Goal: Task Accomplishment & Management: Manage account settings

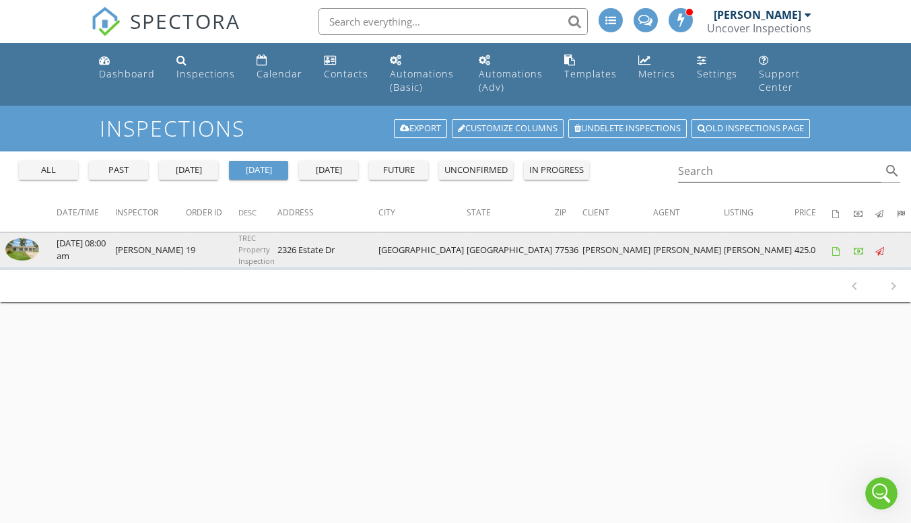
click at [9, 256] on img at bounding box center [22, 249] width 34 height 22
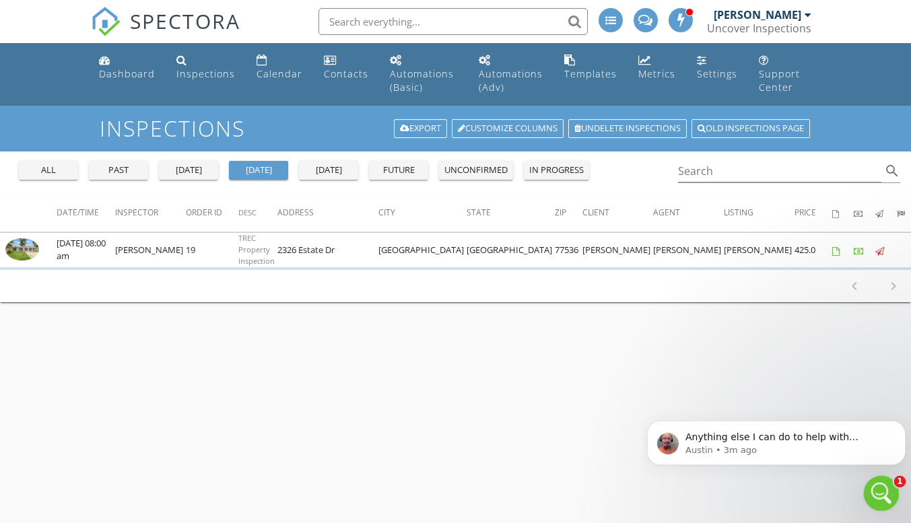
click at [880, 490] on icon "Open Intercom Messenger" at bounding box center [880, 492] width 22 height 22
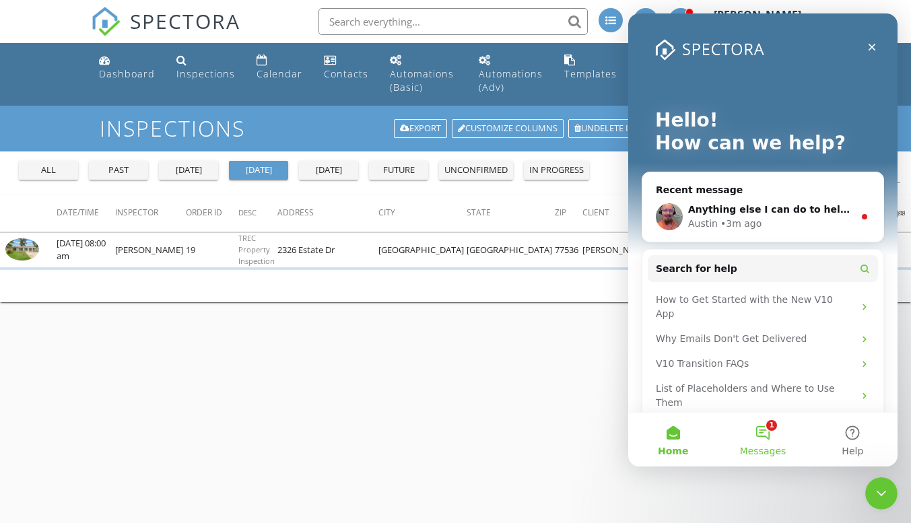
click at [772, 436] on button "1 Messages" at bounding box center [763, 440] width 90 height 54
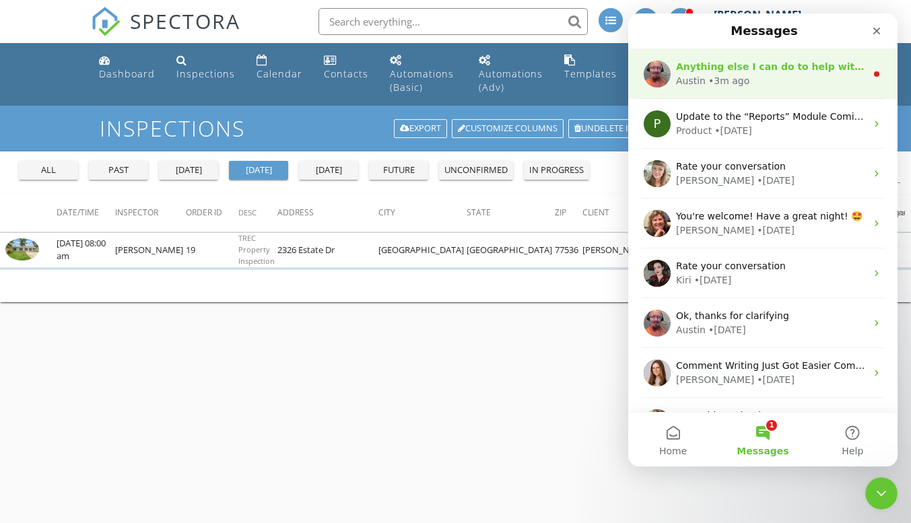
click at [750, 72] on span "Anything else I can do to help with [DATE]?" at bounding box center [791, 66] width 230 height 11
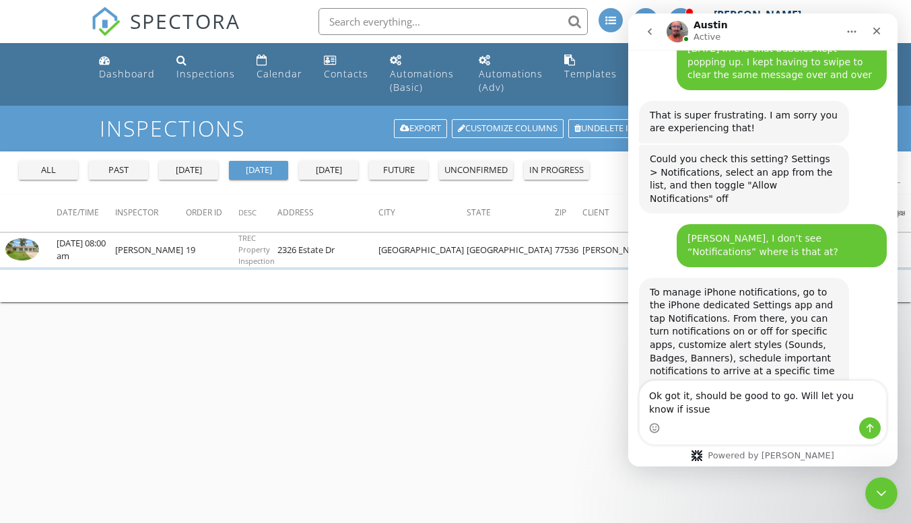
scroll to position [4641, 0]
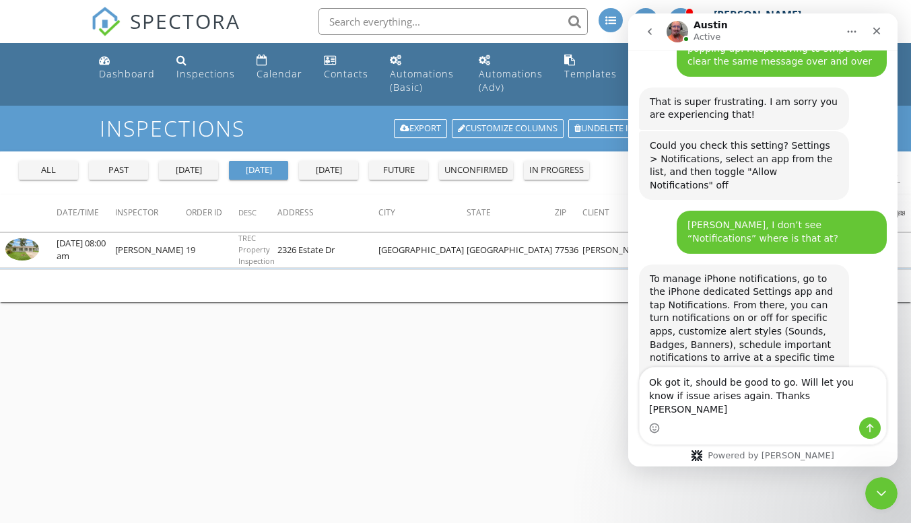
type textarea "Ok got it, should be good to go. Will let you know if issue arises again. Thank…"
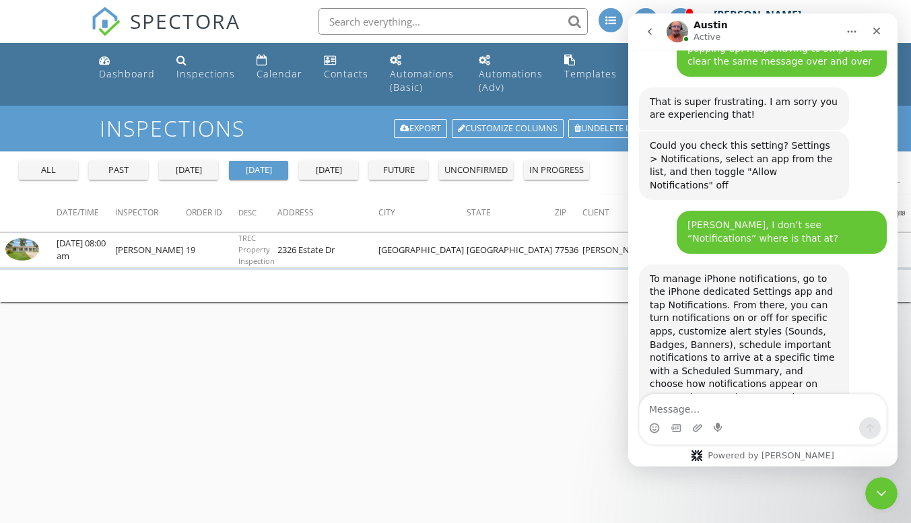
scroll to position [4658, 0]
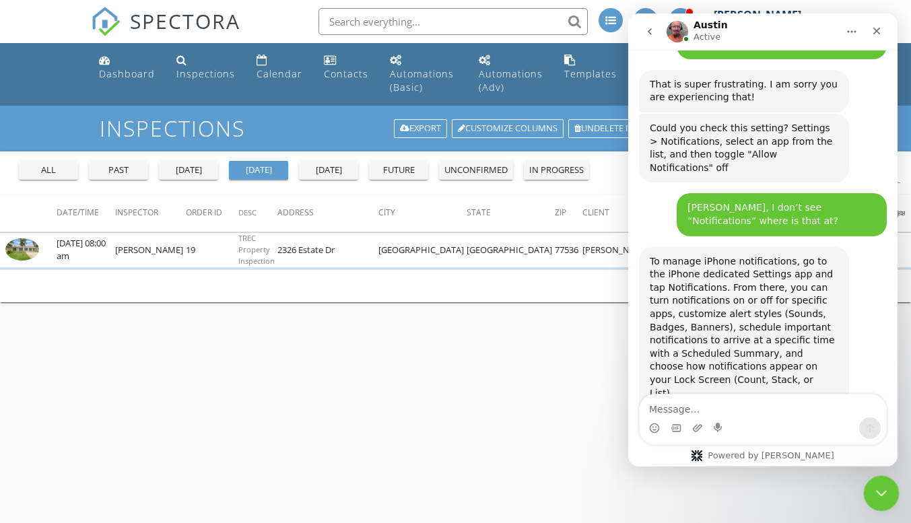
click at [884, 494] on icon "Close Intercom Messenger" at bounding box center [880, 492] width 16 height 16
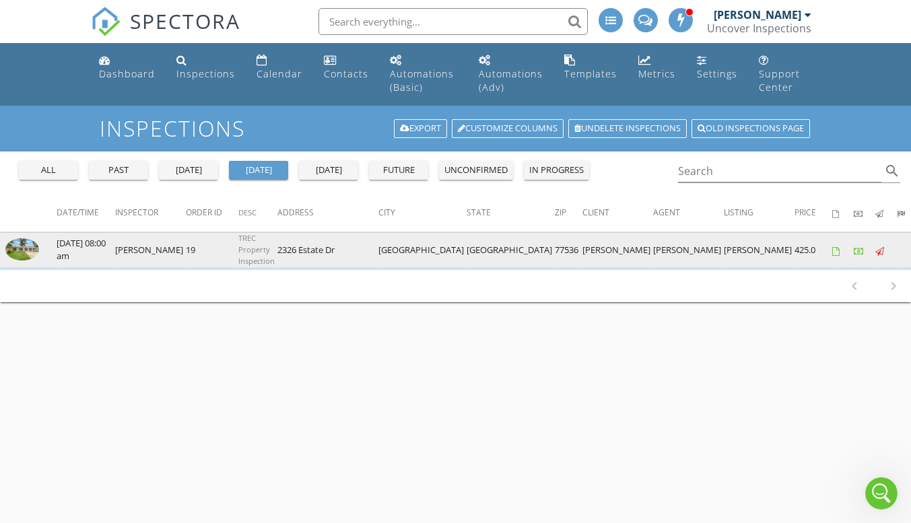
click at [24, 245] on img at bounding box center [22, 249] width 34 height 22
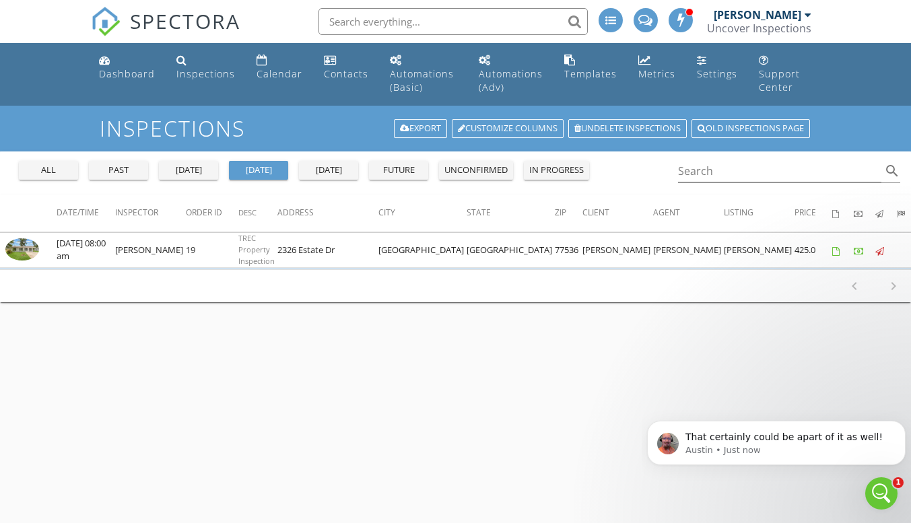
scroll to position [4968, 0]
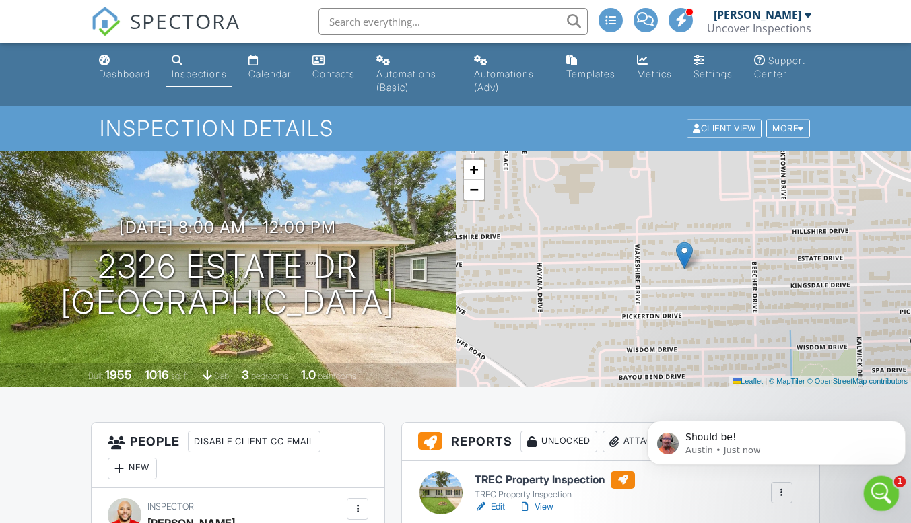
click at [877, 488] on icon "Open Intercom Messenger" at bounding box center [880, 492] width 22 height 22
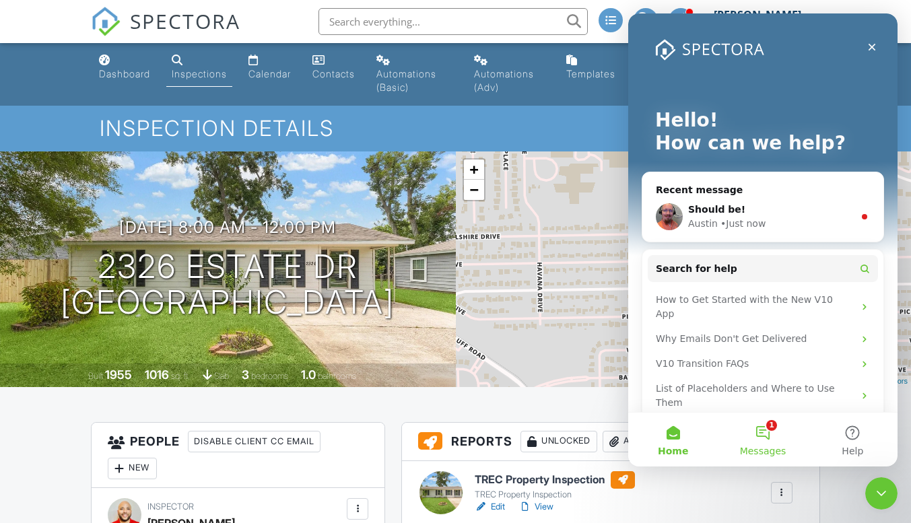
click at [761, 434] on button "1 Messages" at bounding box center [763, 440] width 90 height 54
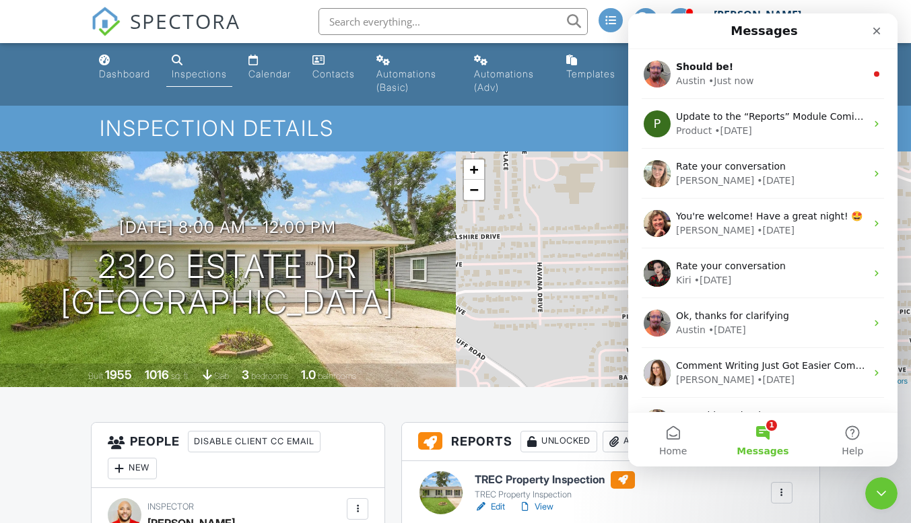
click at [758, 414] on button "1 Messages" at bounding box center [763, 440] width 90 height 54
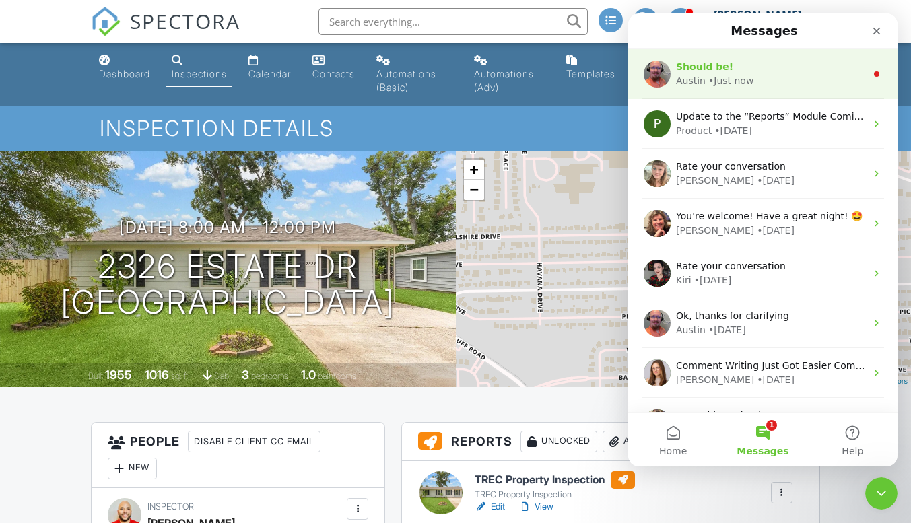
click at [740, 71] on div "Should be!" at bounding box center [771, 67] width 190 height 14
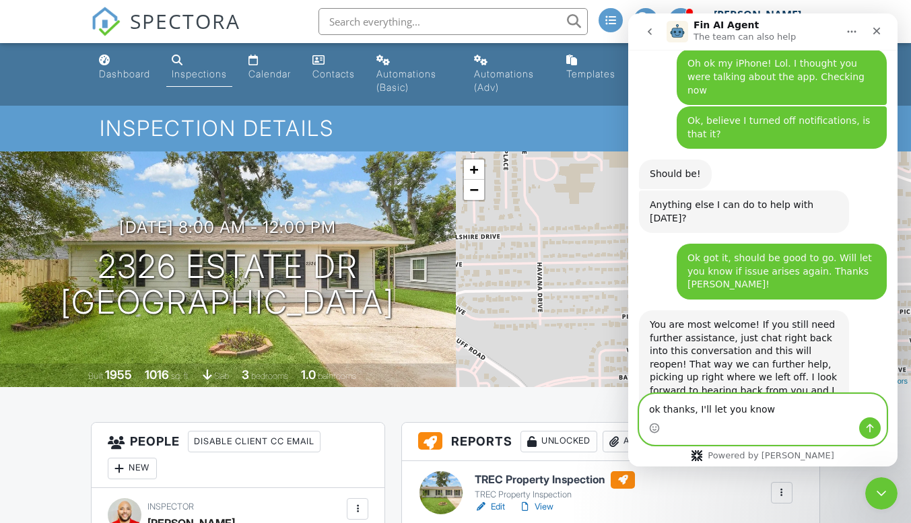
scroll to position [5185, 0]
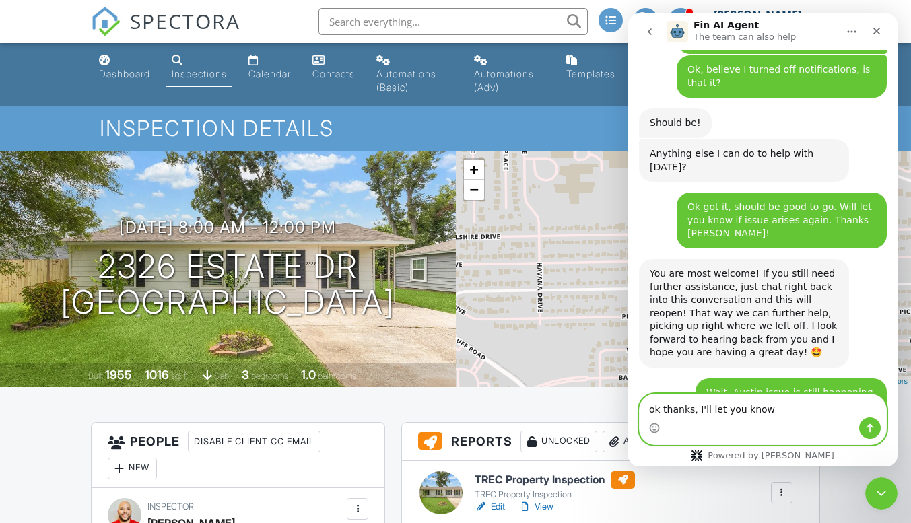
drag, startPoint x: 780, startPoint y: 412, endPoint x: 723, endPoint y: 409, distance: 56.7
click at [723, 409] on textarea "ok thanks, I'll let you know" at bounding box center [763, 406] width 247 height 23
type textarea "o"
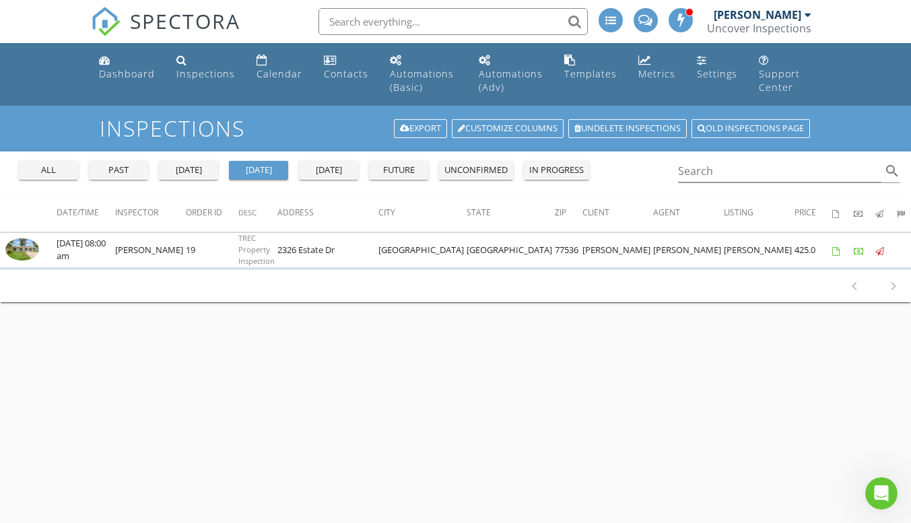
scroll to position [5185, 0]
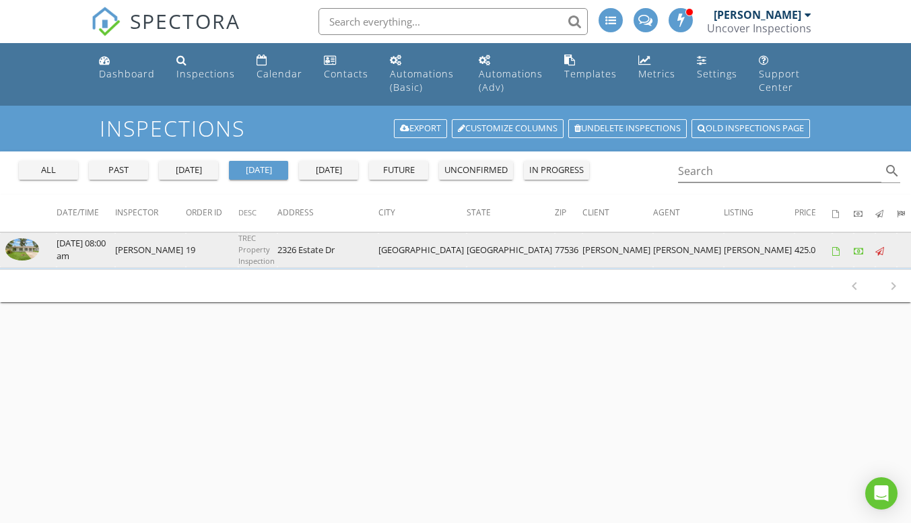
click at [31, 254] on img at bounding box center [22, 249] width 34 height 22
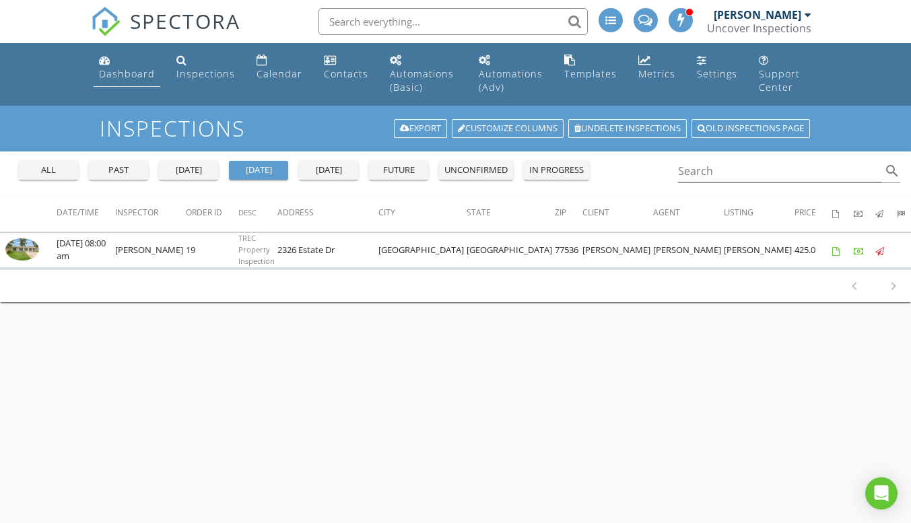
click at [139, 66] on link "Dashboard" at bounding box center [127, 67] width 67 height 38
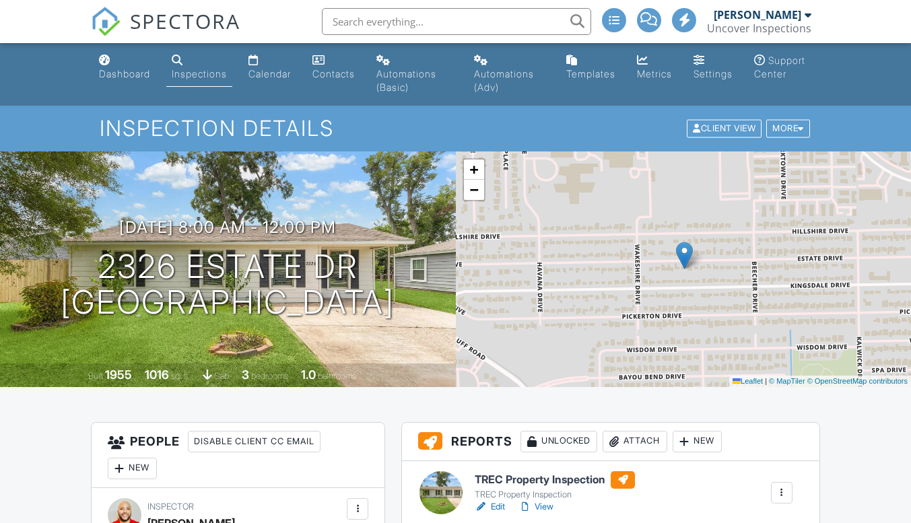
click at [498, 500] on link "Edit" at bounding box center [490, 506] width 30 height 13
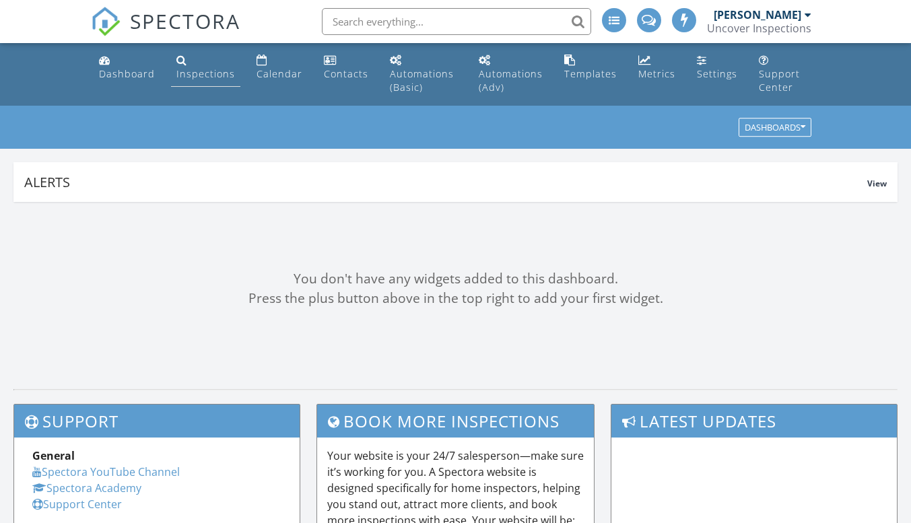
click at [219, 70] on div "Inspections" at bounding box center [205, 73] width 59 height 13
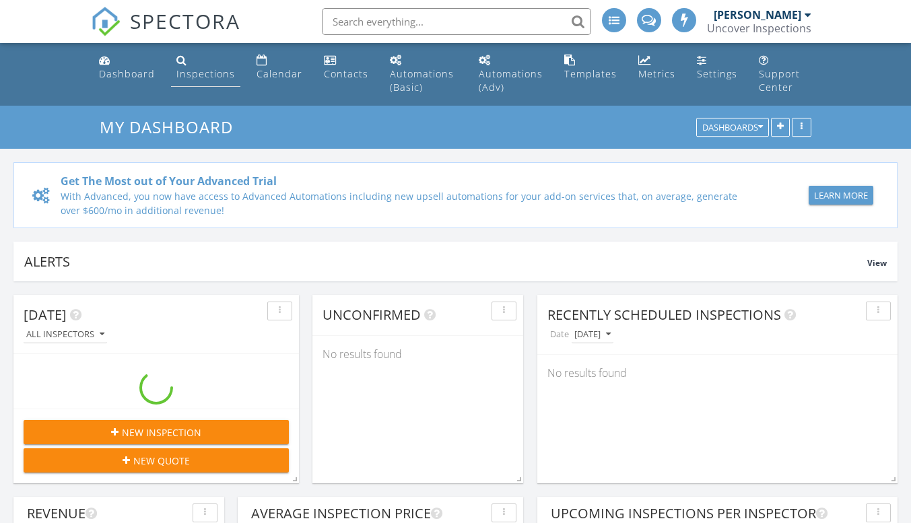
scroll to position [2089, 932]
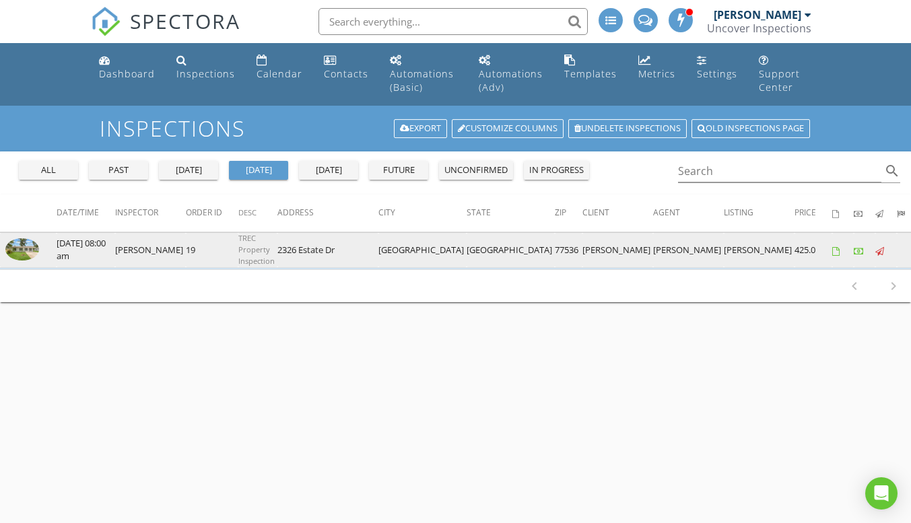
click at [28, 252] on img at bounding box center [22, 249] width 34 height 22
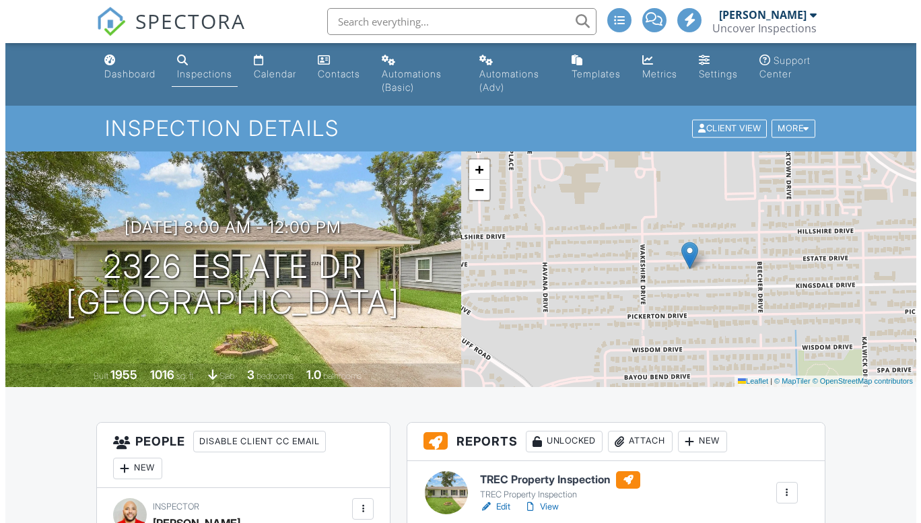
scroll to position [273, 0]
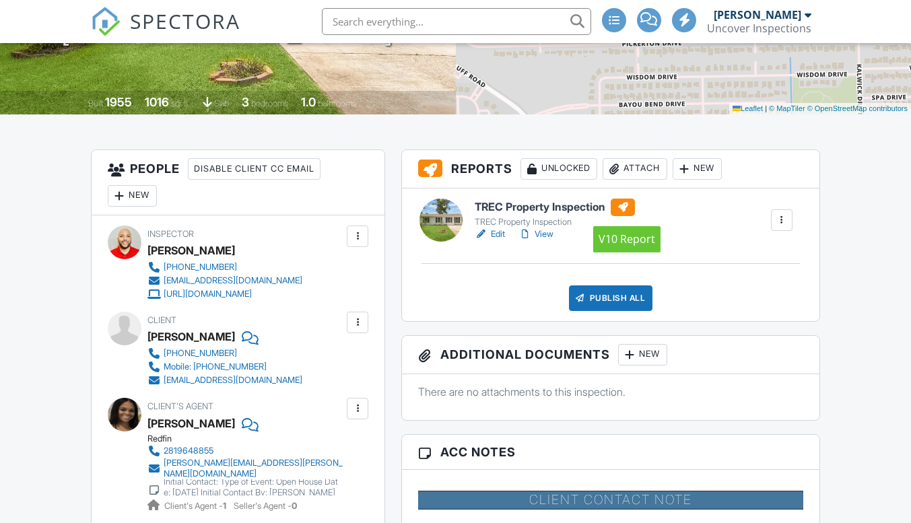
click at [605, 303] on div "Publish All" at bounding box center [611, 299] width 84 height 26
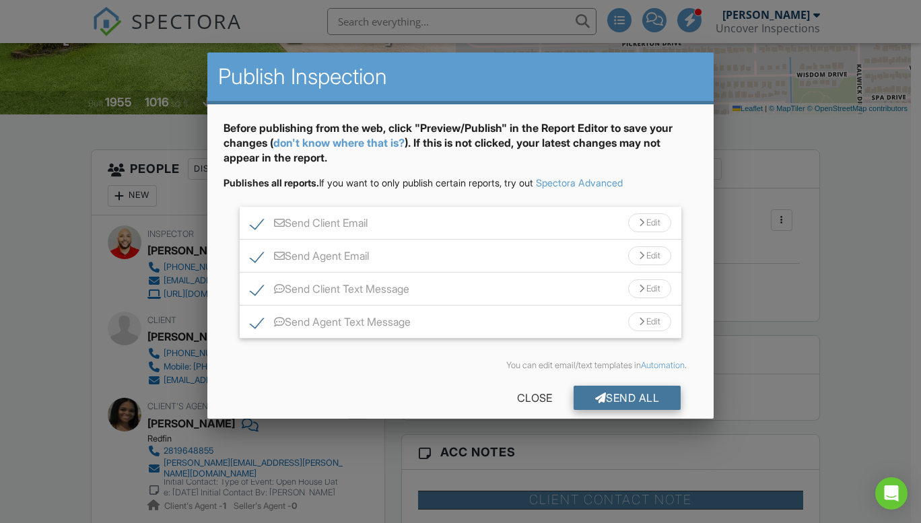
click at [631, 394] on div "Send All" at bounding box center [628, 398] width 108 height 24
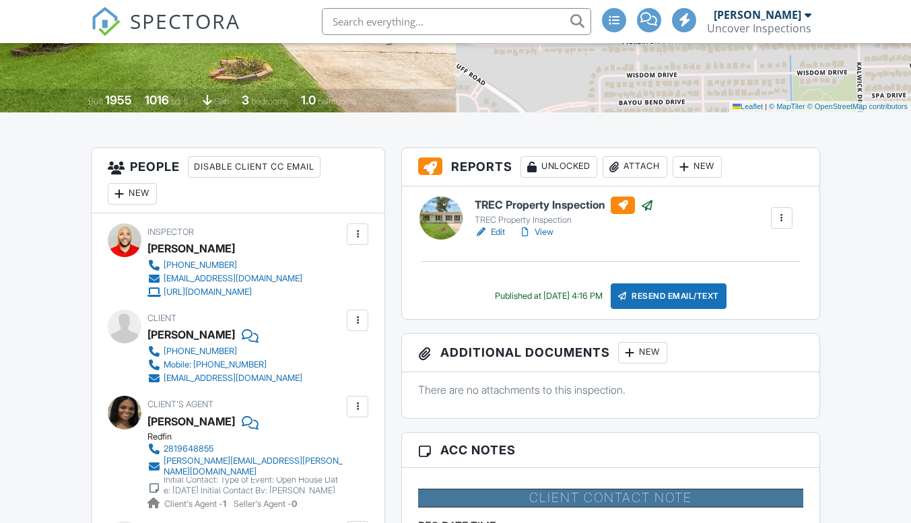
scroll to position [273, 0]
